Goal: Transaction & Acquisition: Subscribe to service/newsletter

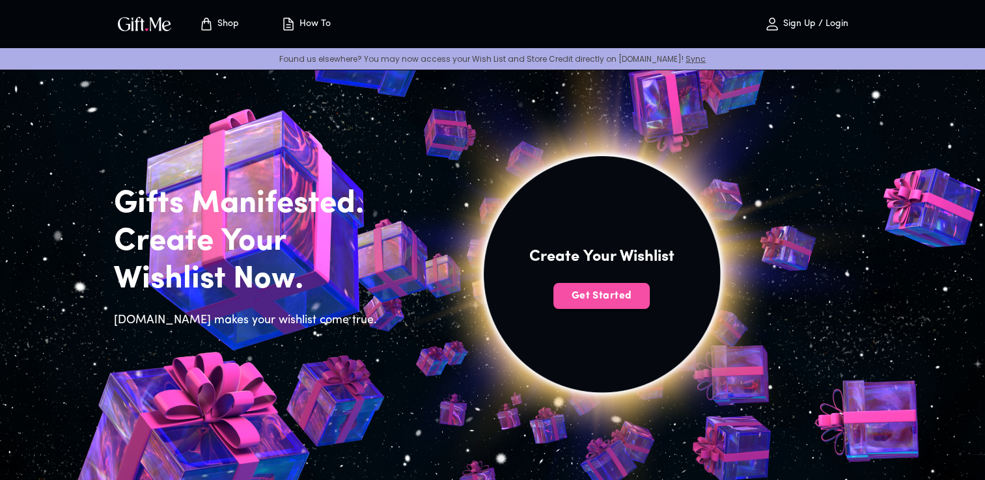
click at [599, 301] on span "Get Started" at bounding box center [601, 296] width 96 height 14
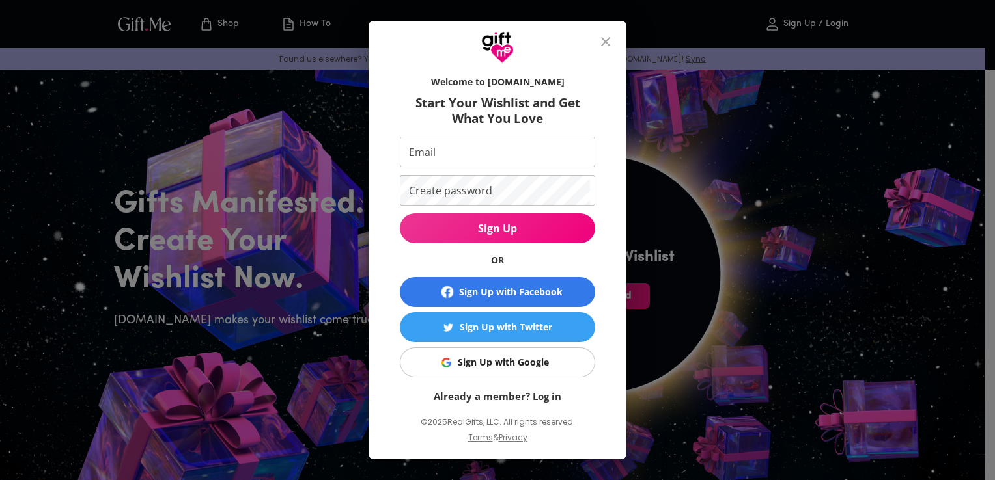
click at [298, 259] on div "Welcome to Gift.me Start Your Wishlist and Get What You Love Email Email Create…" at bounding box center [497, 240] width 995 height 480
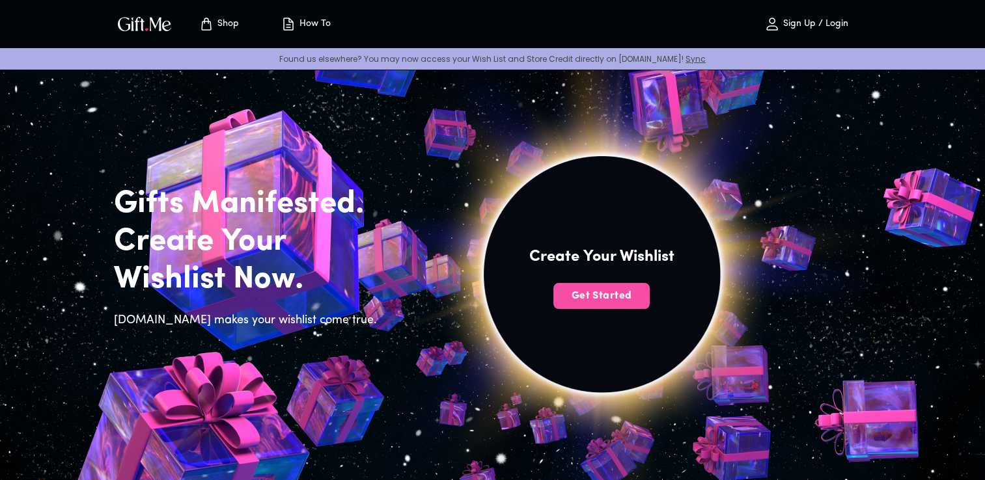
click at [595, 295] on span "Get Started" at bounding box center [601, 296] width 96 height 14
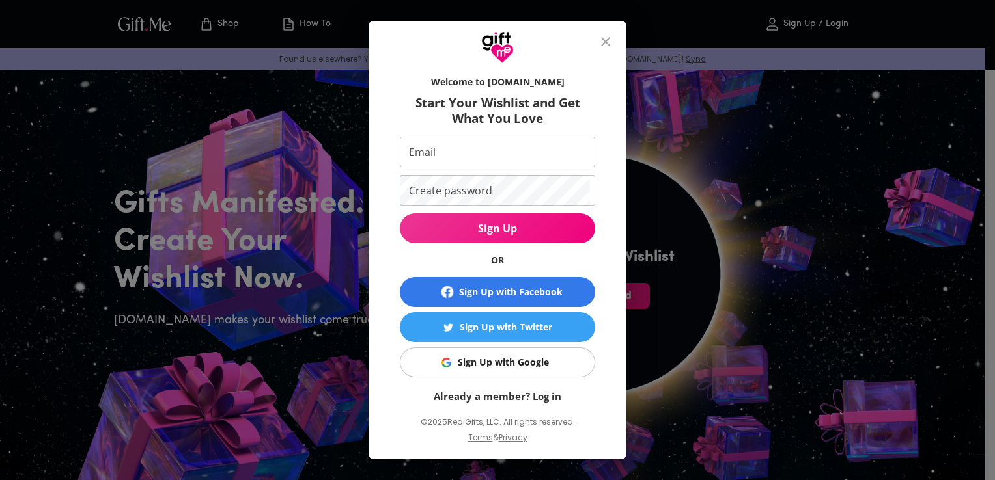
click at [454, 158] on input "Email" at bounding box center [495, 152] width 190 height 31
type input "ravalkatejulia@gmail.com"
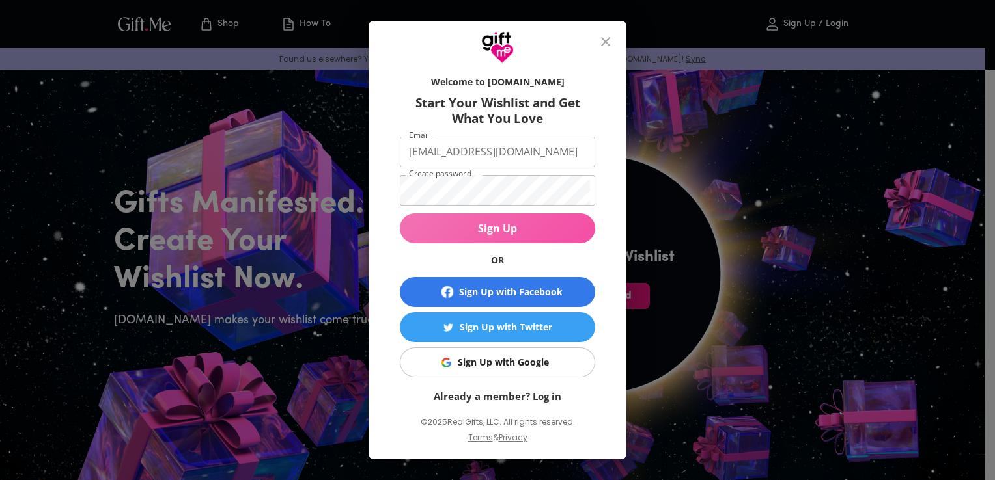
click at [494, 232] on span "Sign Up" at bounding box center [497, 228] width 195 height 14
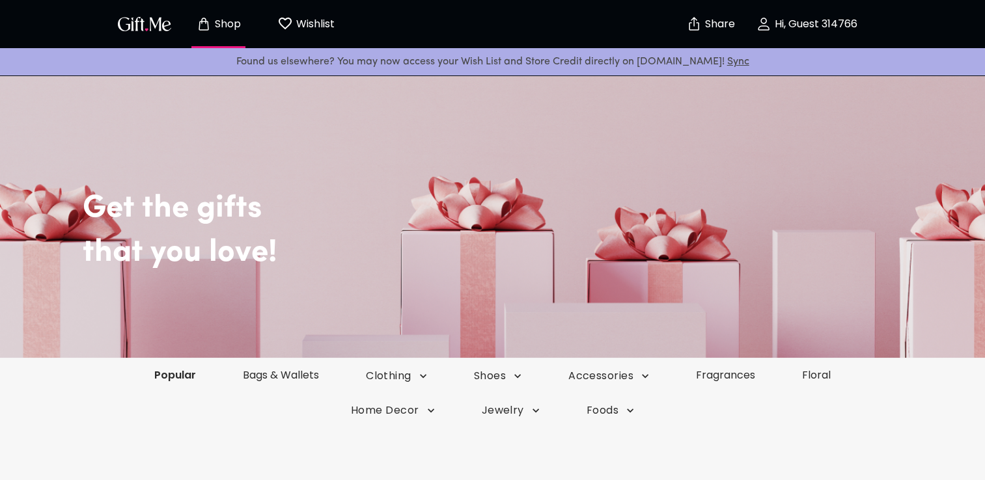
click at [193, 374] on link "Popular" at bounding box center [175, 375] width 89 height 15
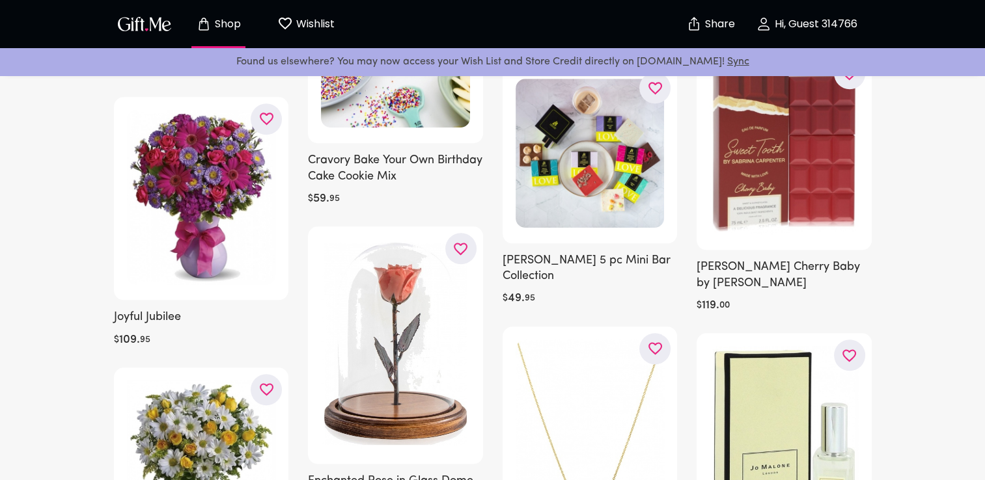
scroll to position [1085, 0]
